Goal: Information Seeking & Learning: Learn about a topic

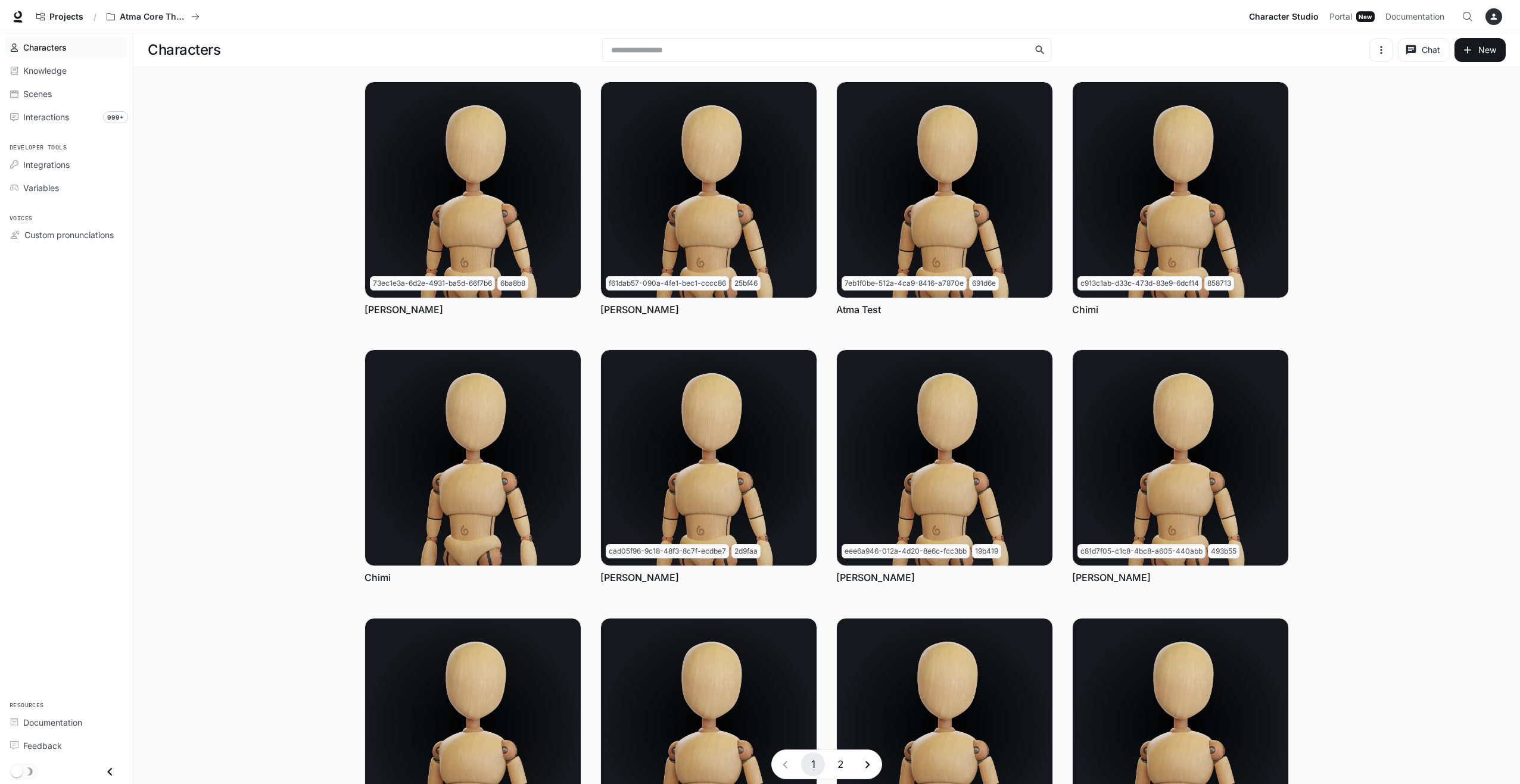
click at [1381, 46] on icon "button" at bounding box center [1381, 50] width 2 height 8
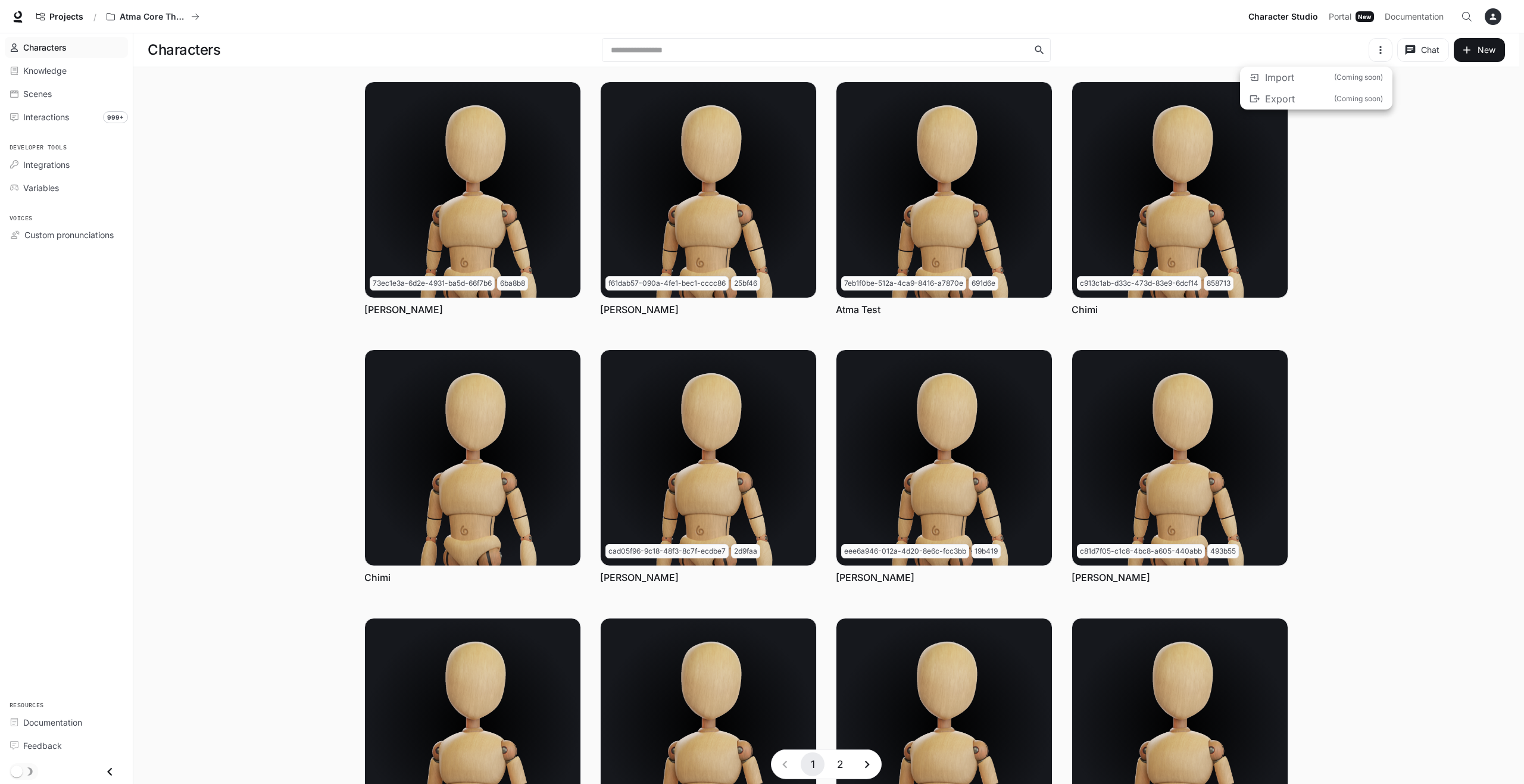
click at [1380, 46] on div at bounding box center [762, 392] width 1524 height 784
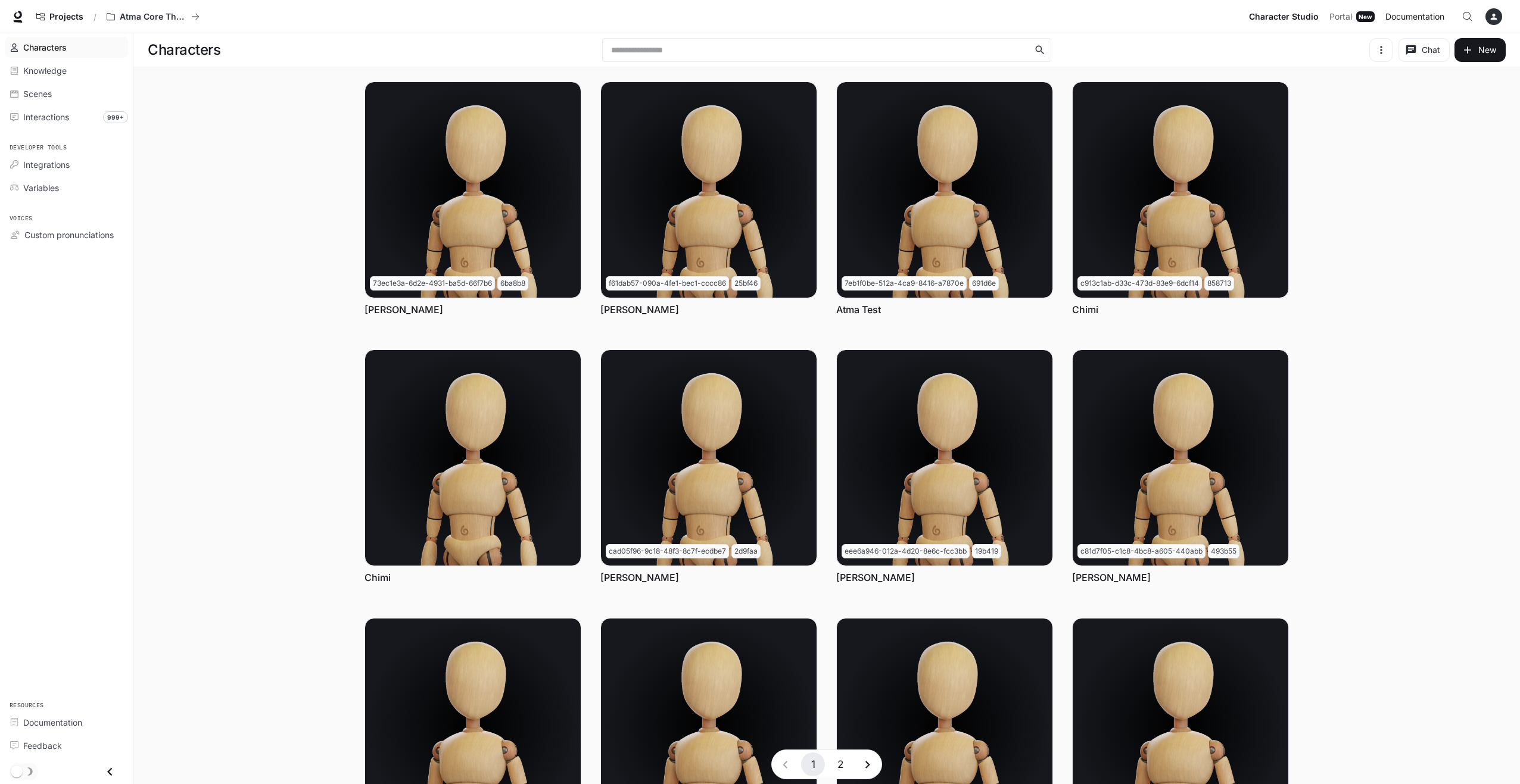
click at [1432, 19] on span "Documentation" at bounding box center [1415, 17] width 59 height 15
